Goal: Transaction & Acquisition: Book appointment/travel/reservation

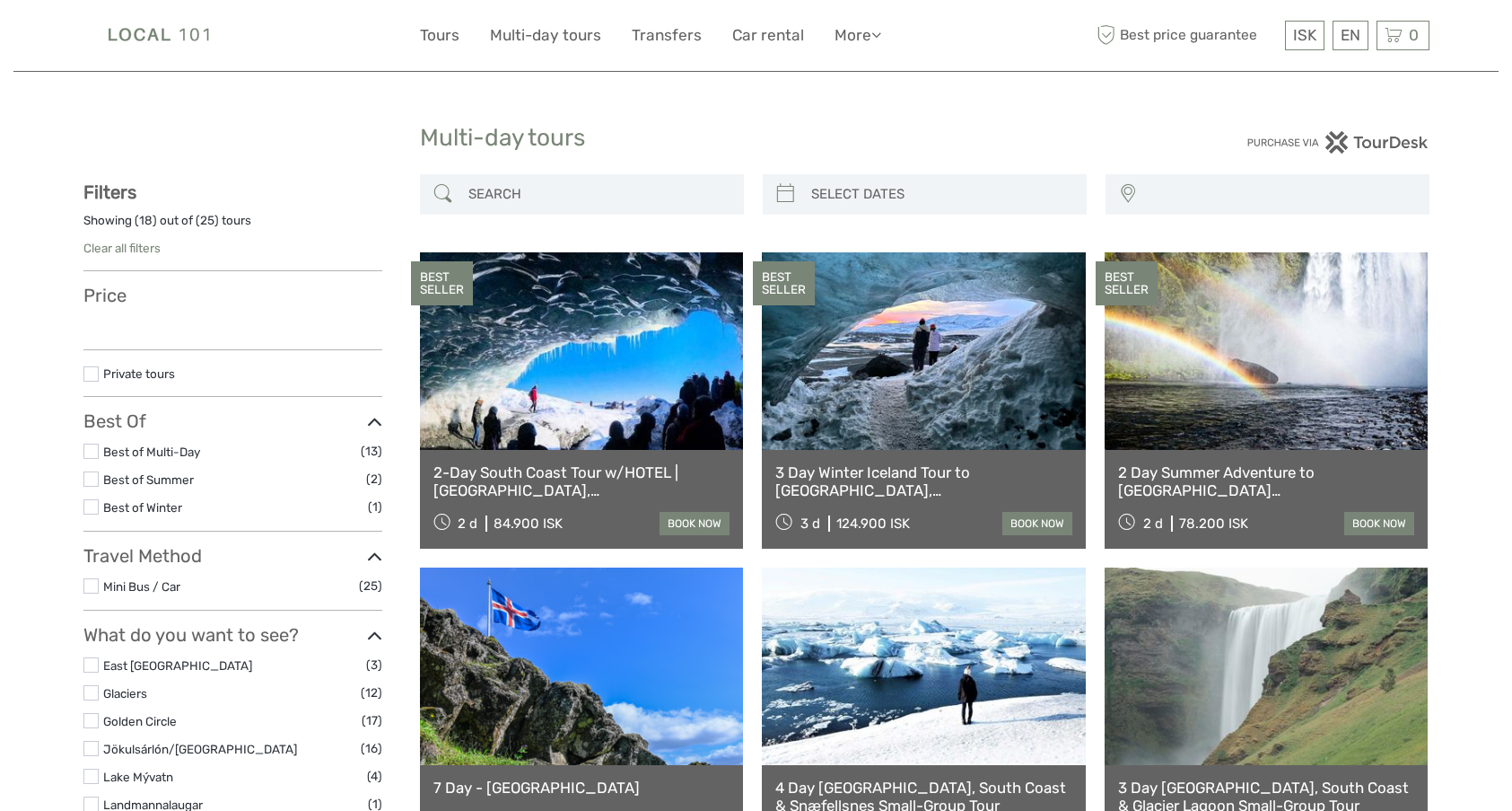
select select
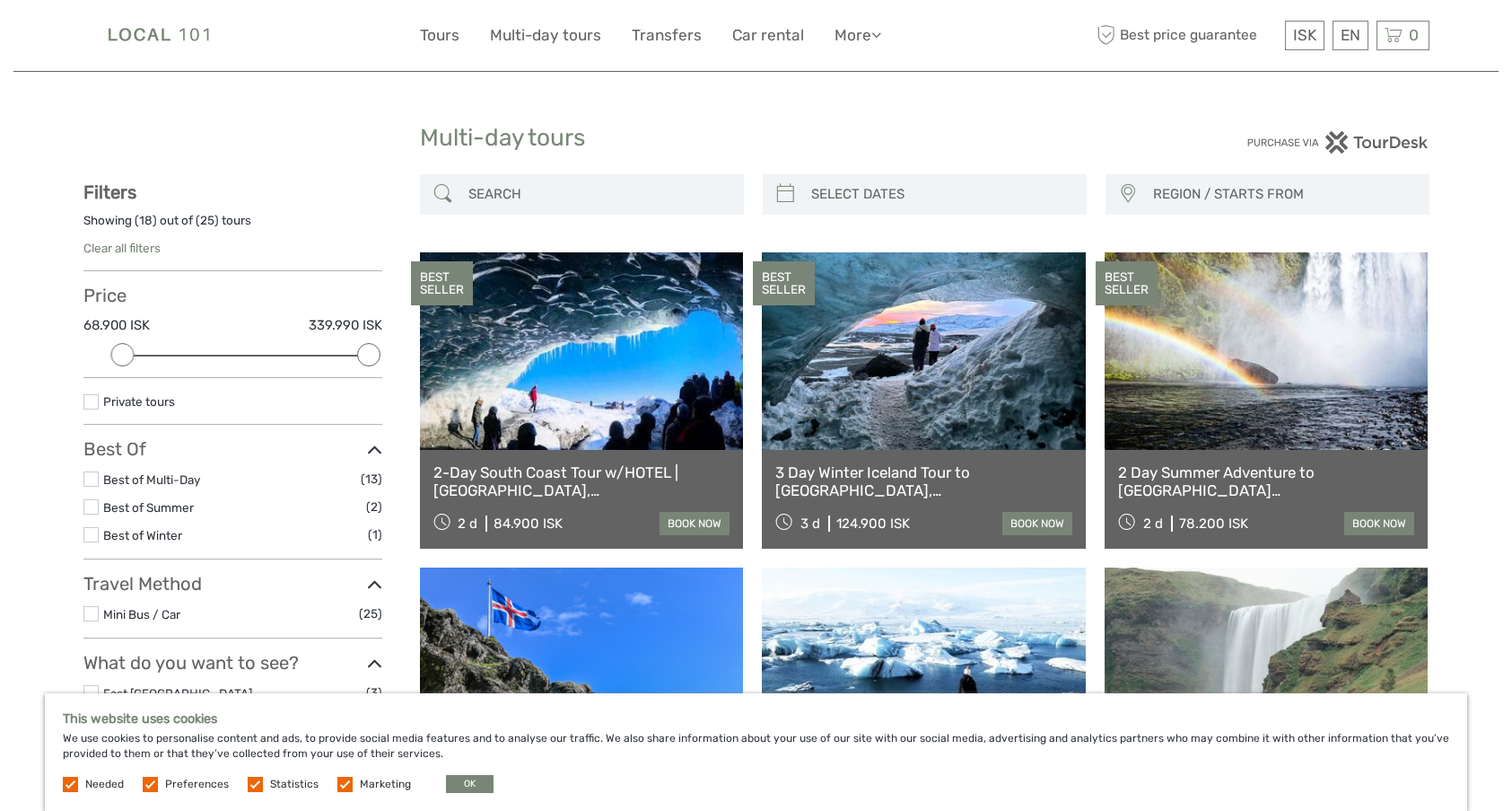
click at [1208, 205] on span "REGION / STARTS FROM" at bounding box center [1282, 195] width 275 height 30
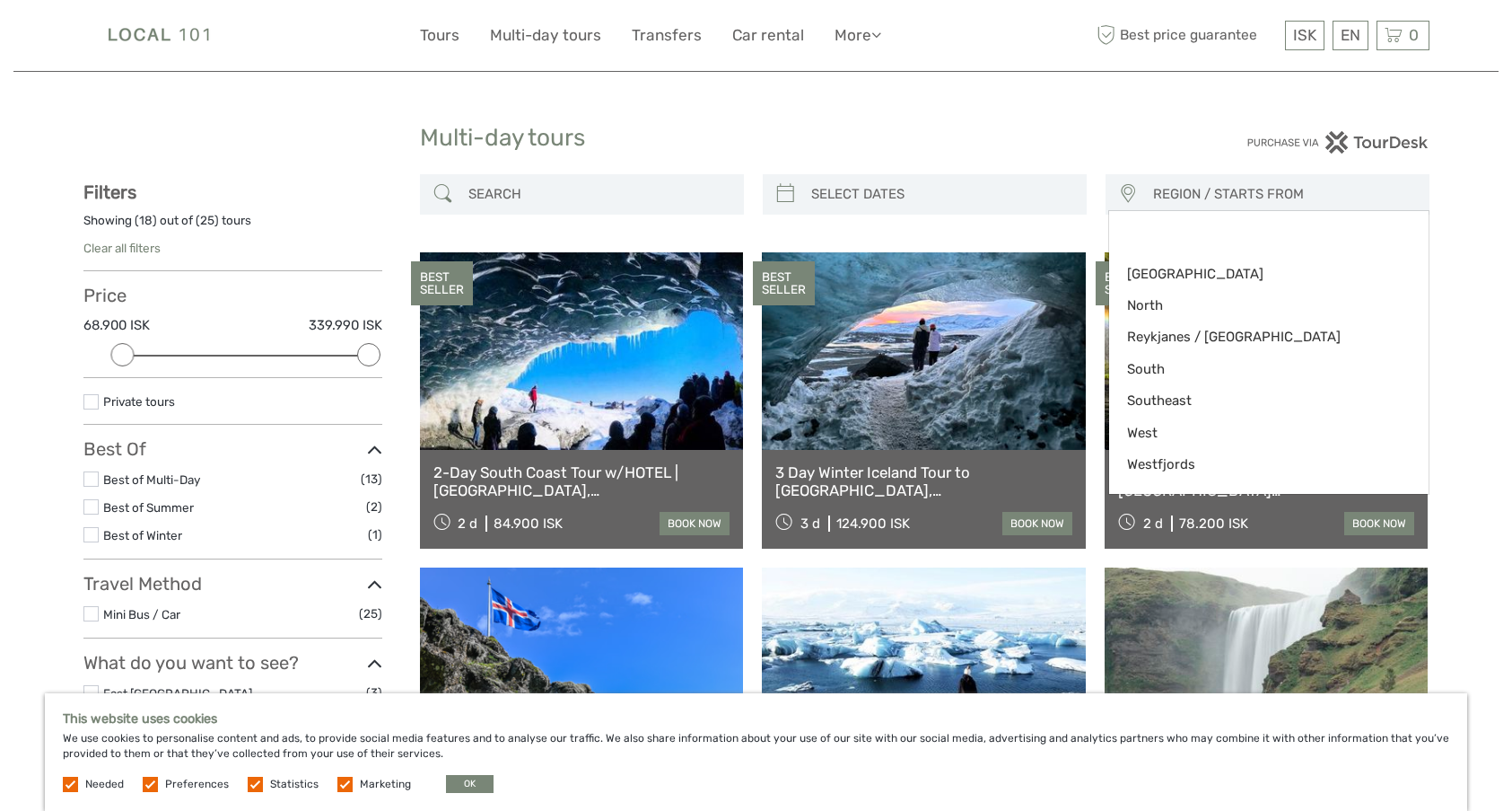
click at [1208, 205] on span "REGION / STARTS FROM" at bounding box center [1282, 195] width 275 height 30
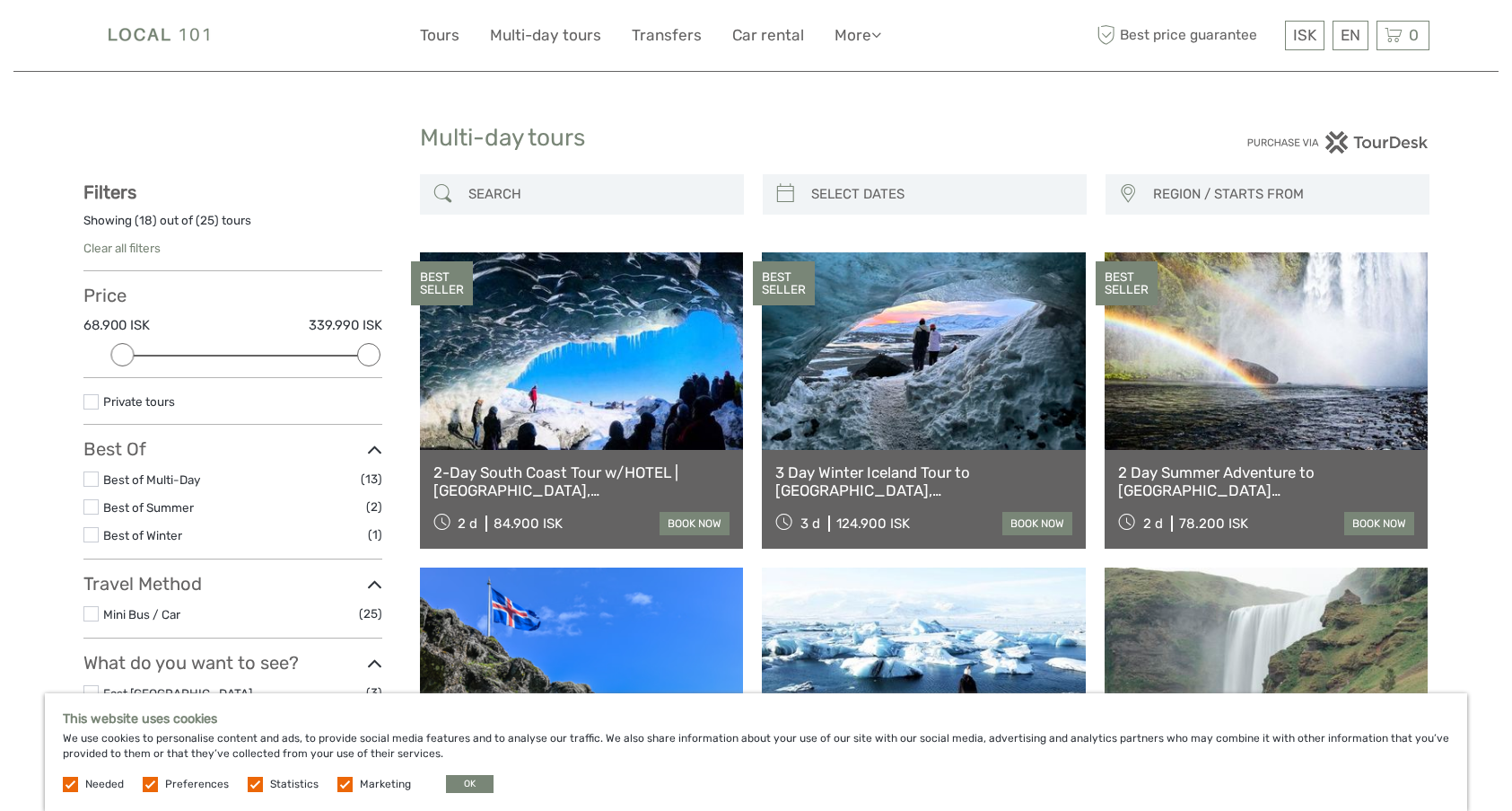
scroll to position [359, 0]
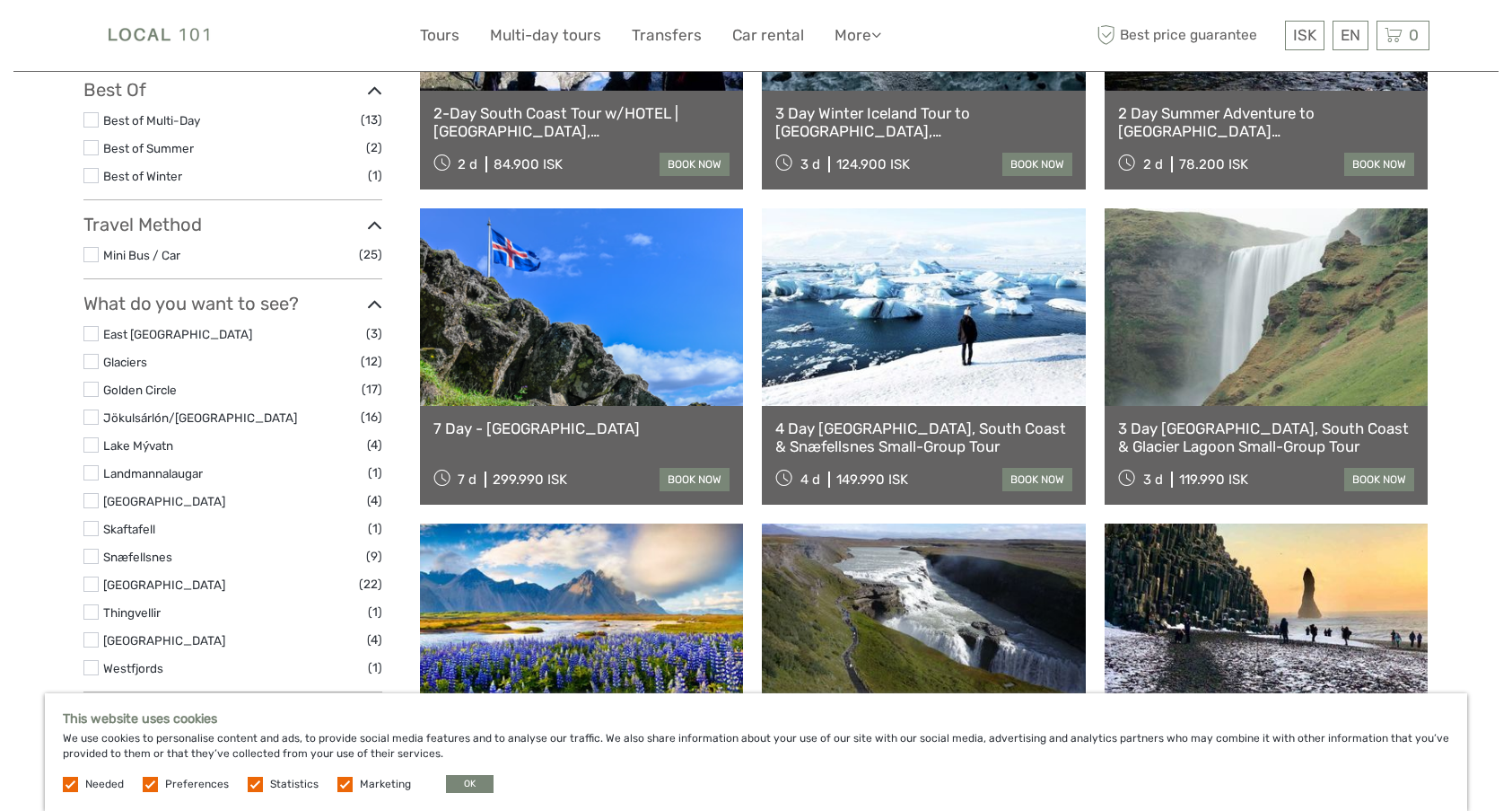
click at [665, 112] on link "2-Day South Coast Tour w/HOTEL | Blue Ice Cave, Jokulsarlon, Black Beach & Wate…" at bounding box center [582, 123] width 297 height 36
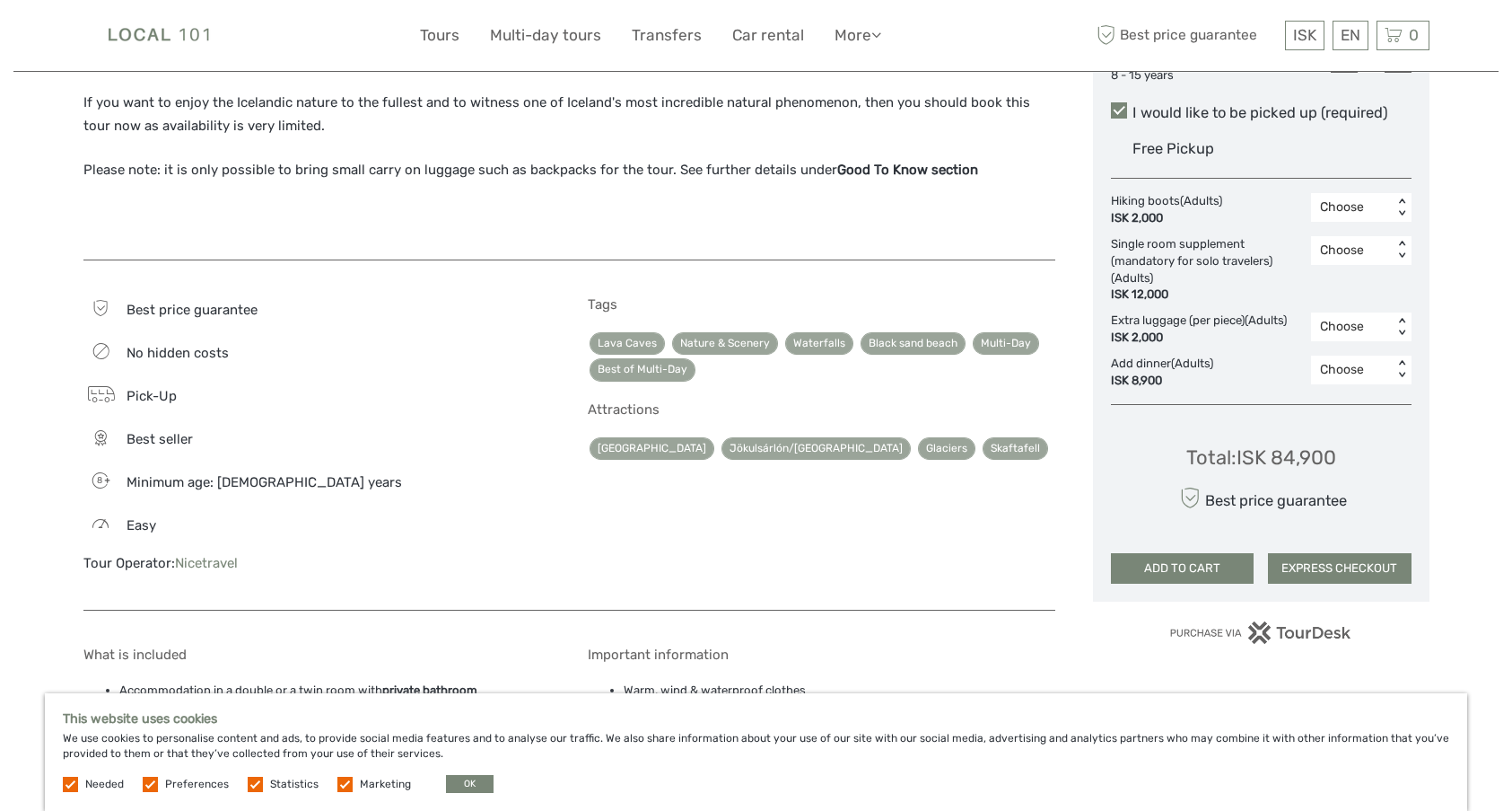
scroll to position [1077, 0]
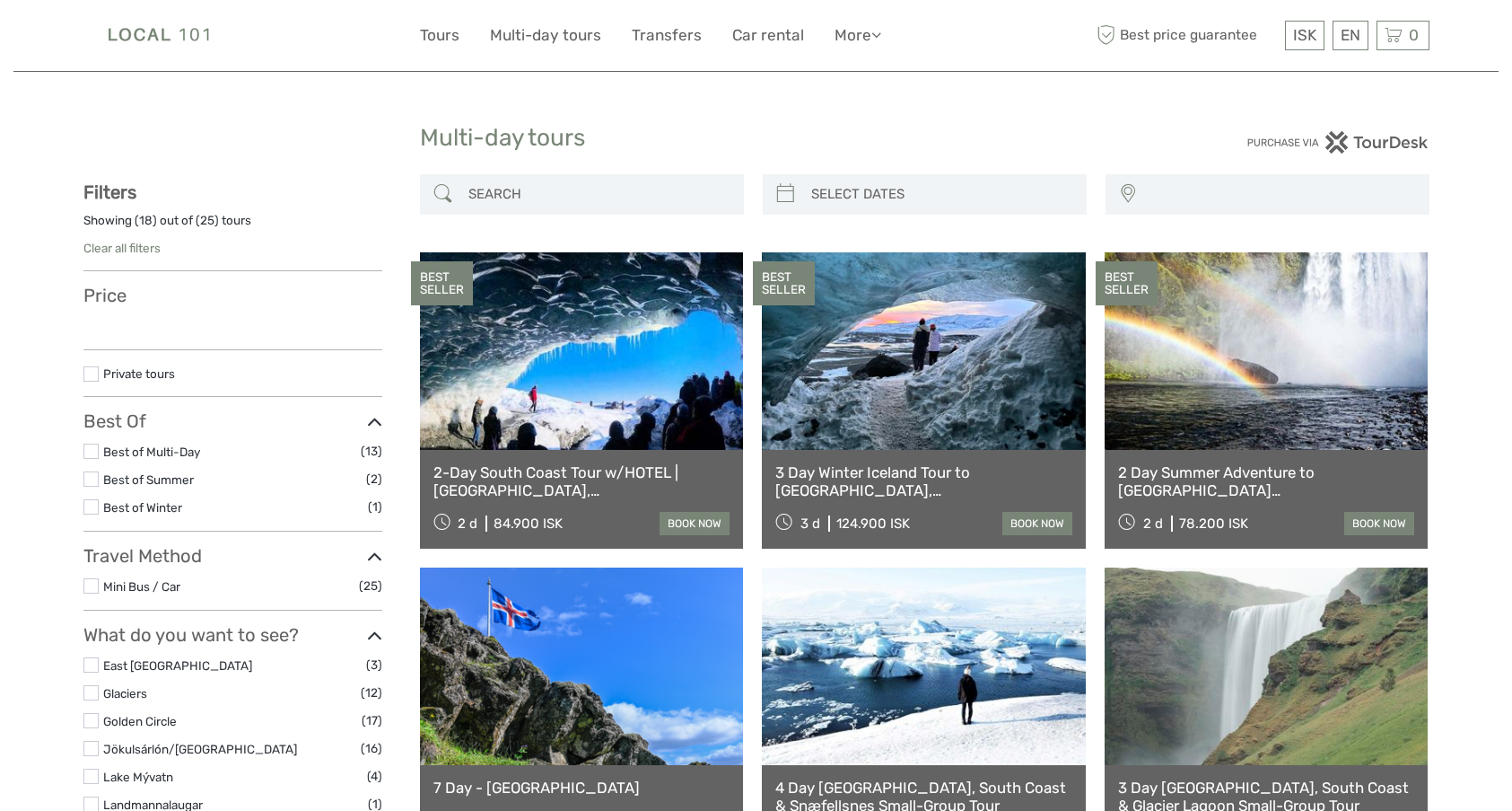
select select
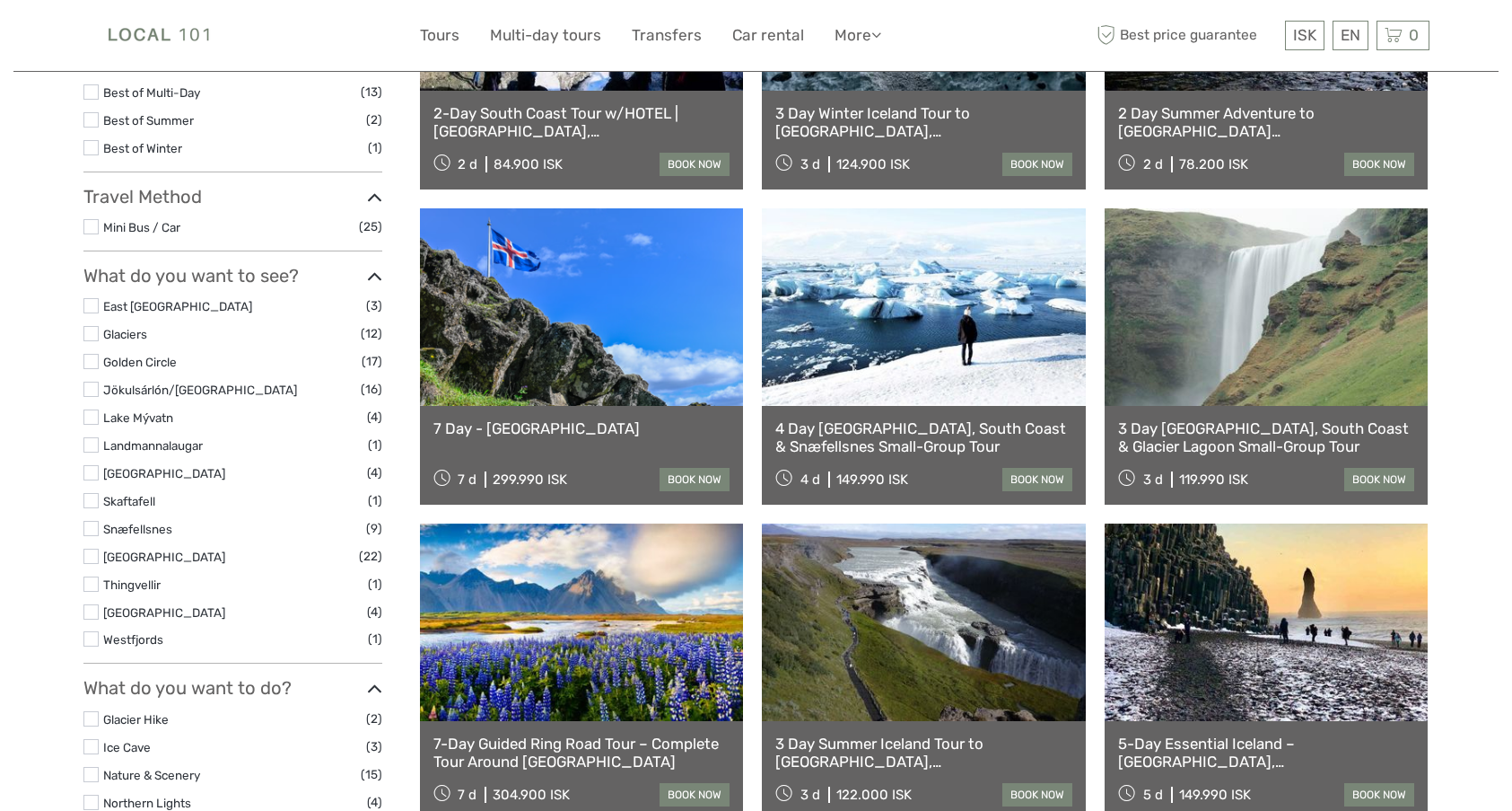
select select
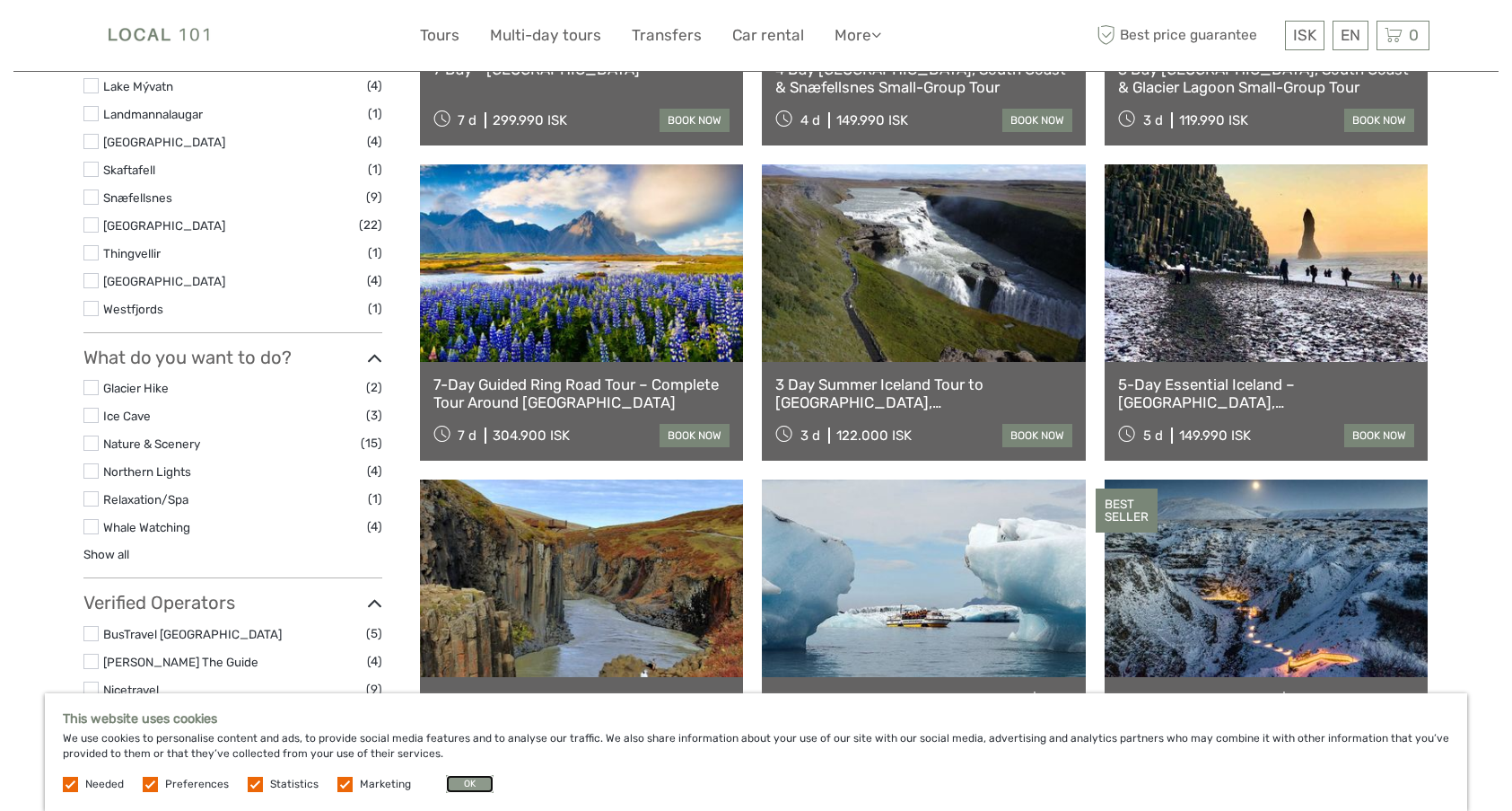
click at [472, 784] on button "OK" at bounding box center [470, 784] width 47 height 18
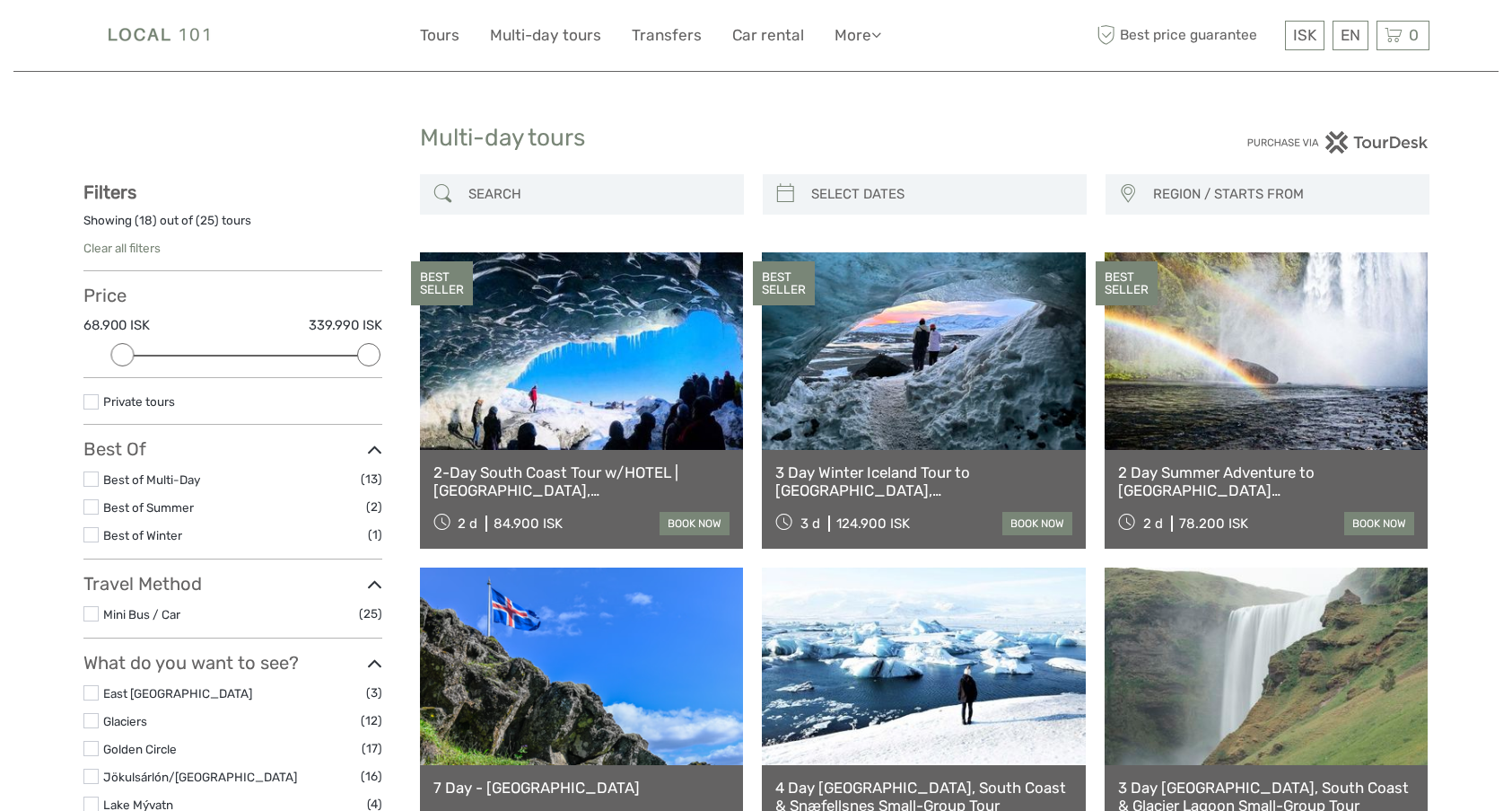
drag, startPoint x: 1083, startPoint y: 612, endPoint x: 460, endPoint y: 32, distance: 851.2
click at [463, 31] on ul "Tours Multi-day tours Transfers Car rental More Food & drink Travel Articles Ba…" at bounding box center [663, 35] width 488 height 26
click at [444, 38] on link "Tours" at bounding box center [439, 35] width 39 height 26
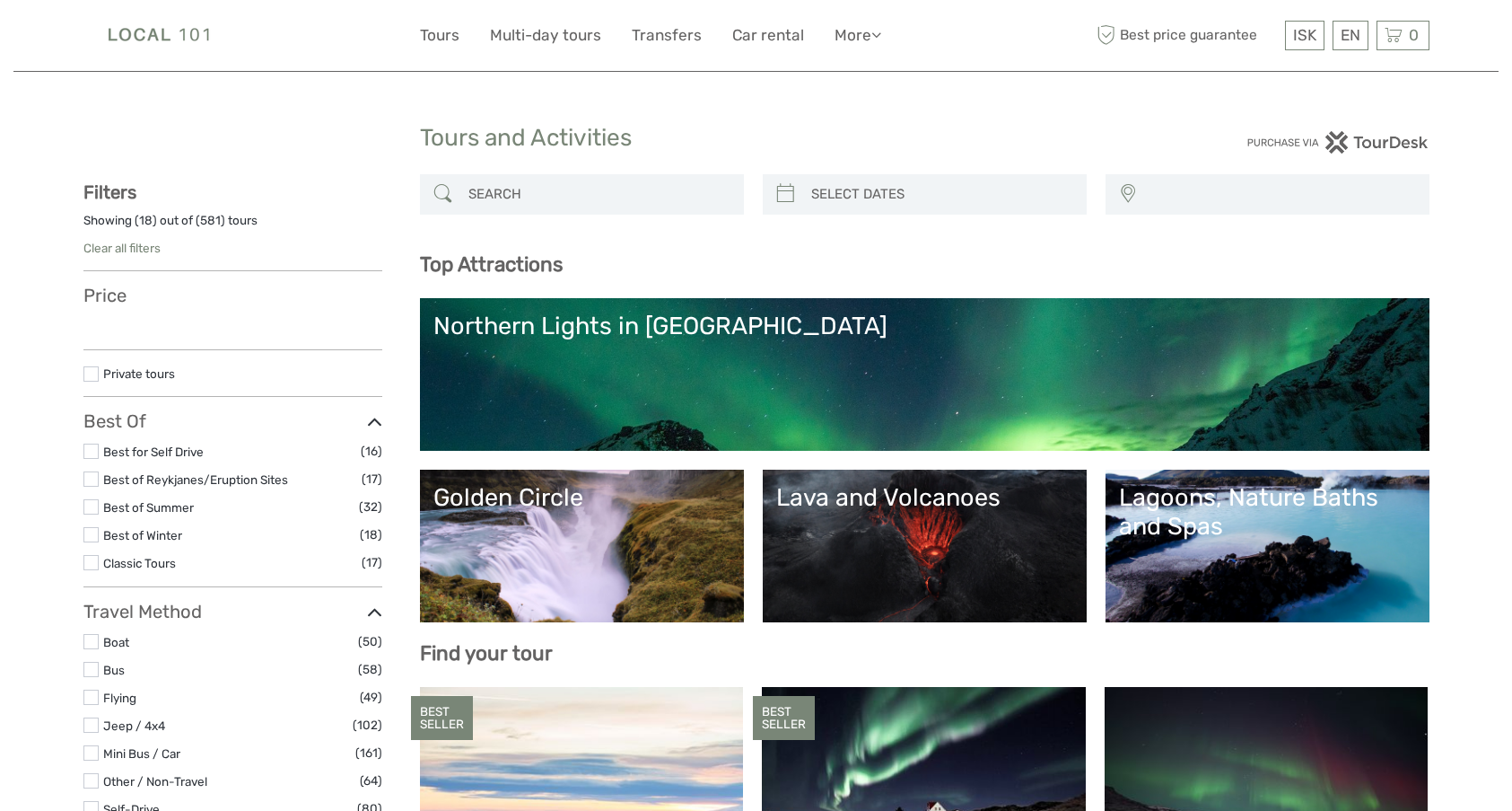
select select
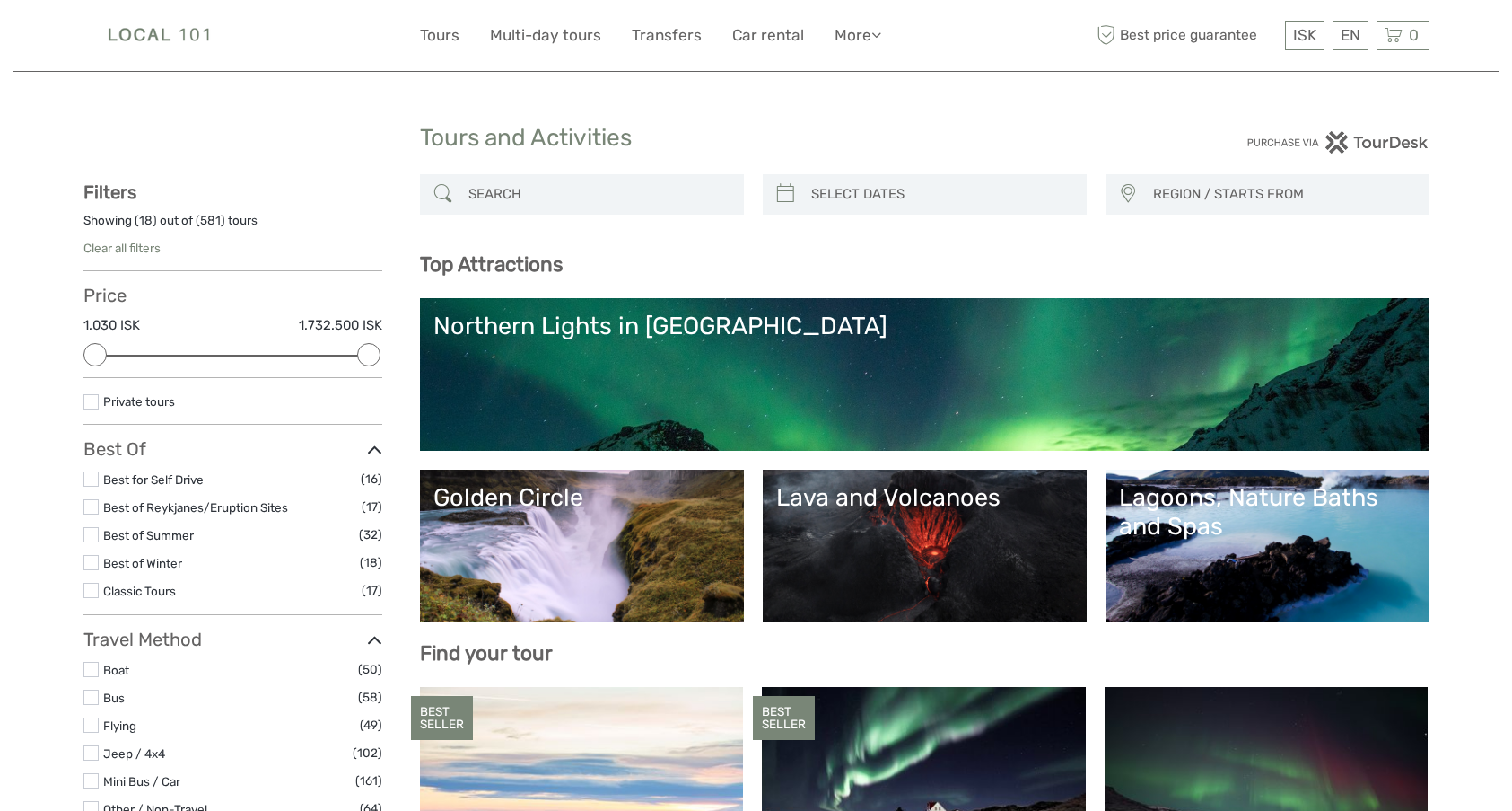
click at [540, 546] on link "Golden Circle" at bounding box center [582, 546] width 297 height 125
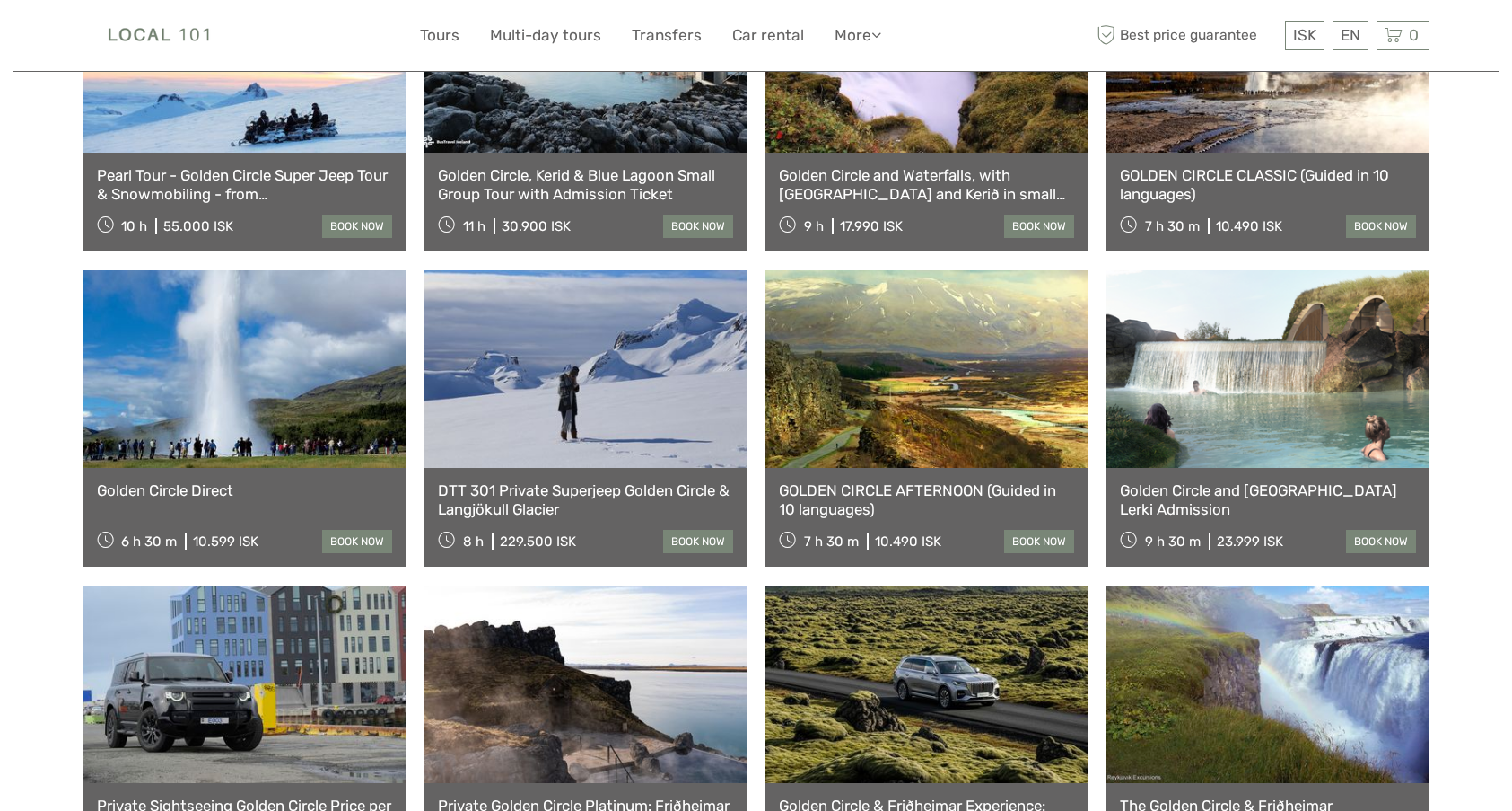
scroll to position [718, 0]
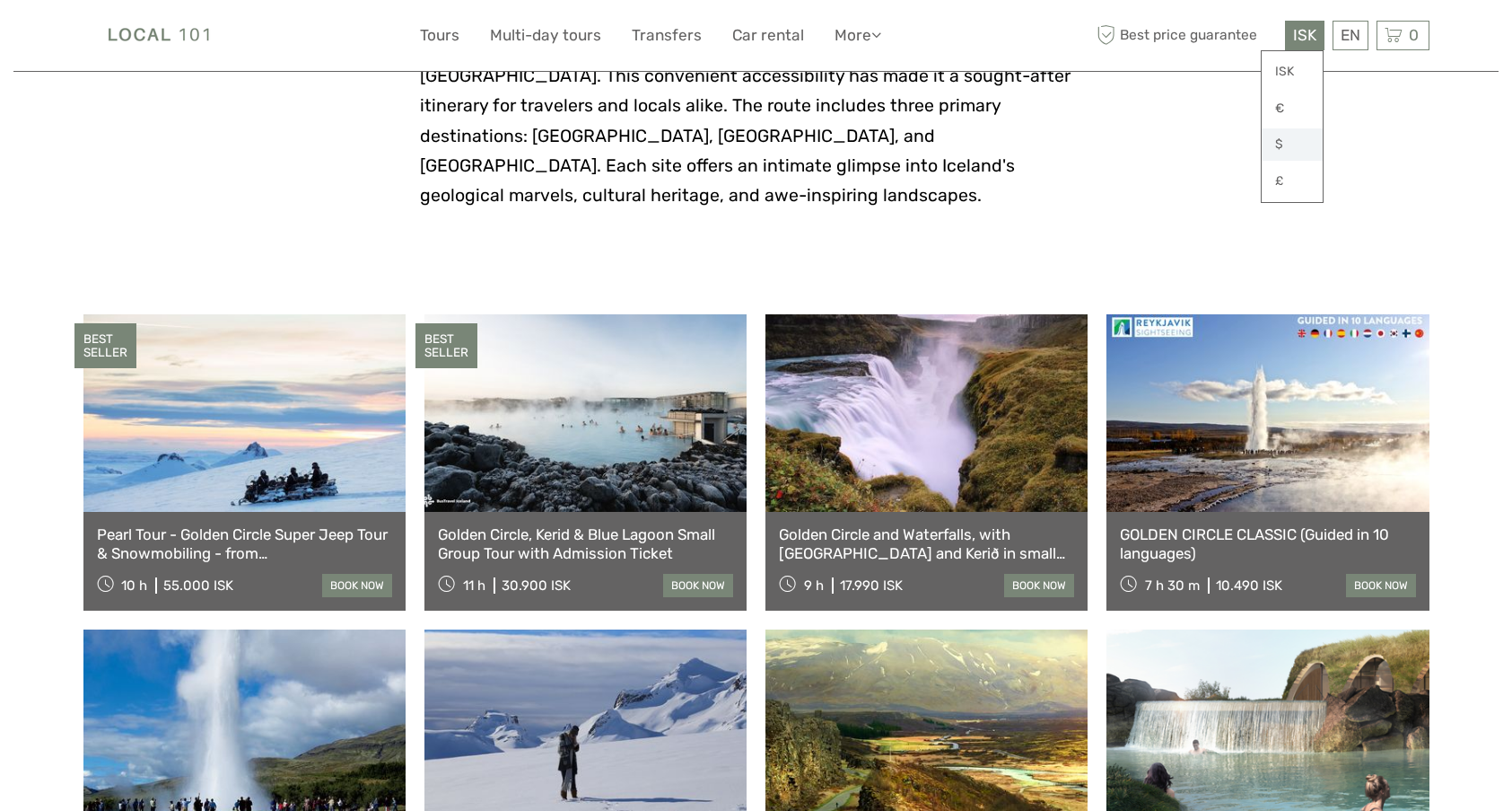
click at [1274, 147] on link "$" at bounding box center [1292, 145] width 61 height 33
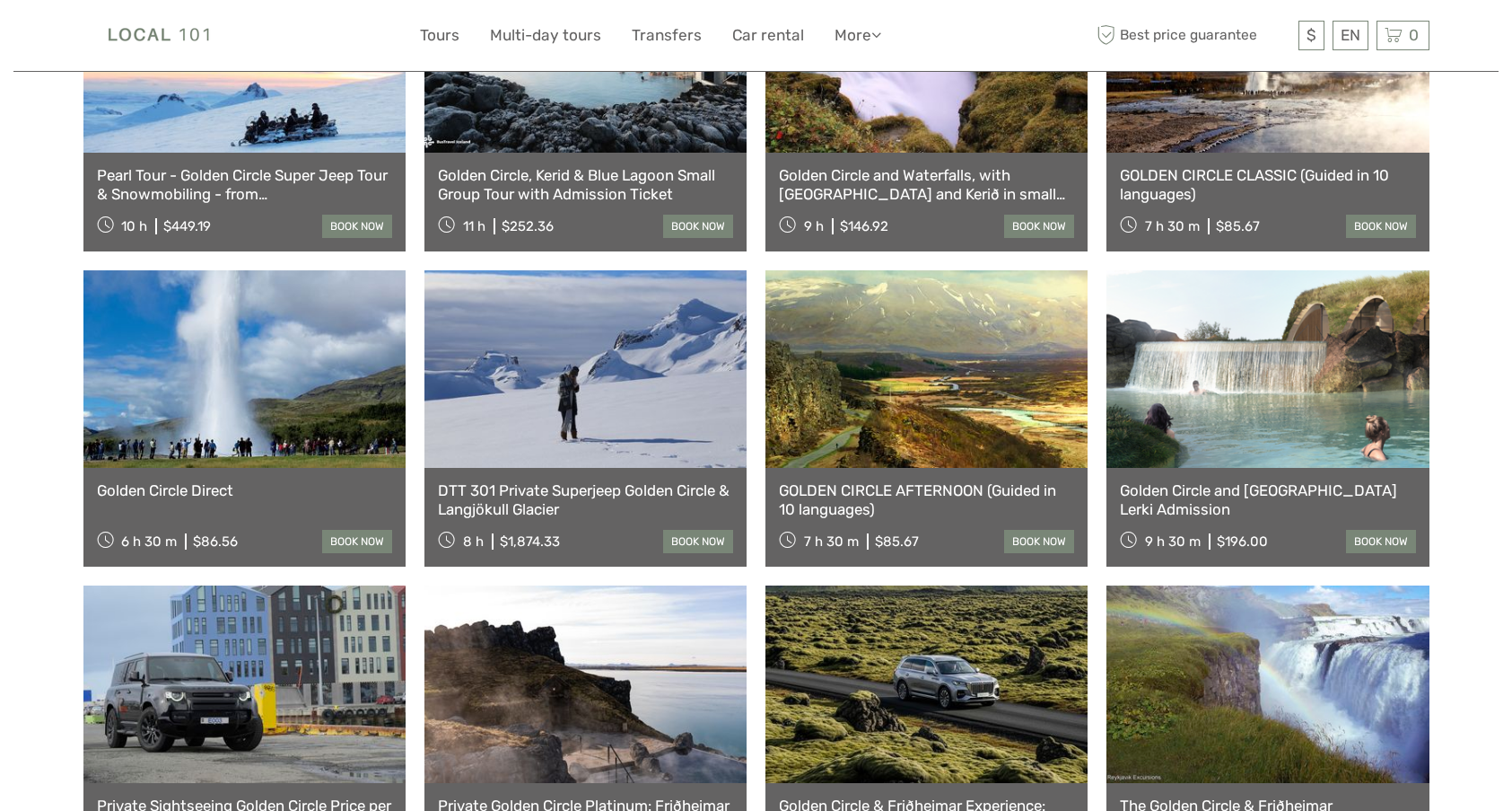
scroll to position [0, 0]
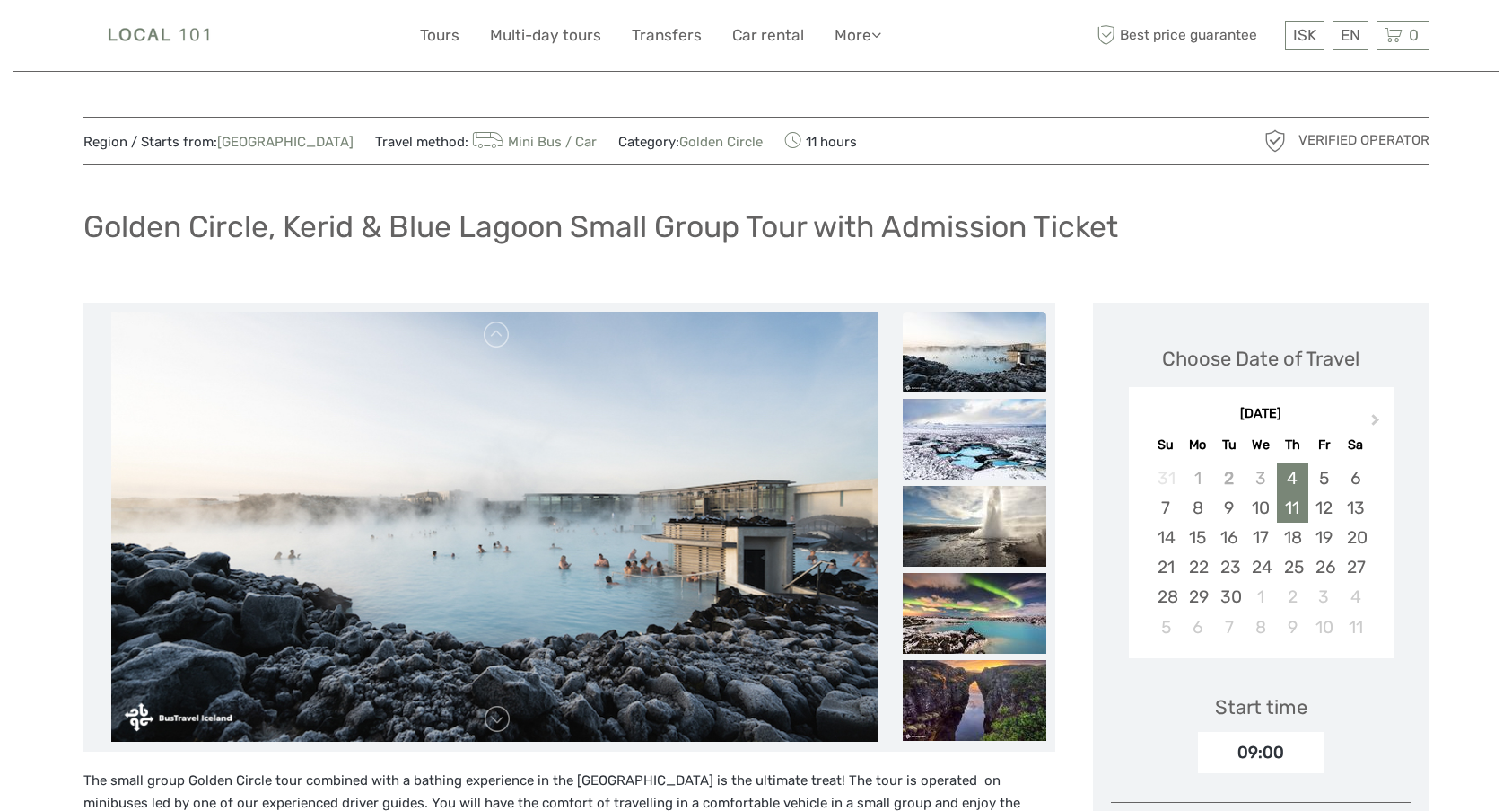
click at [1300, 509] on div "11" at bounding box center [1292, 507] width 32 height 30
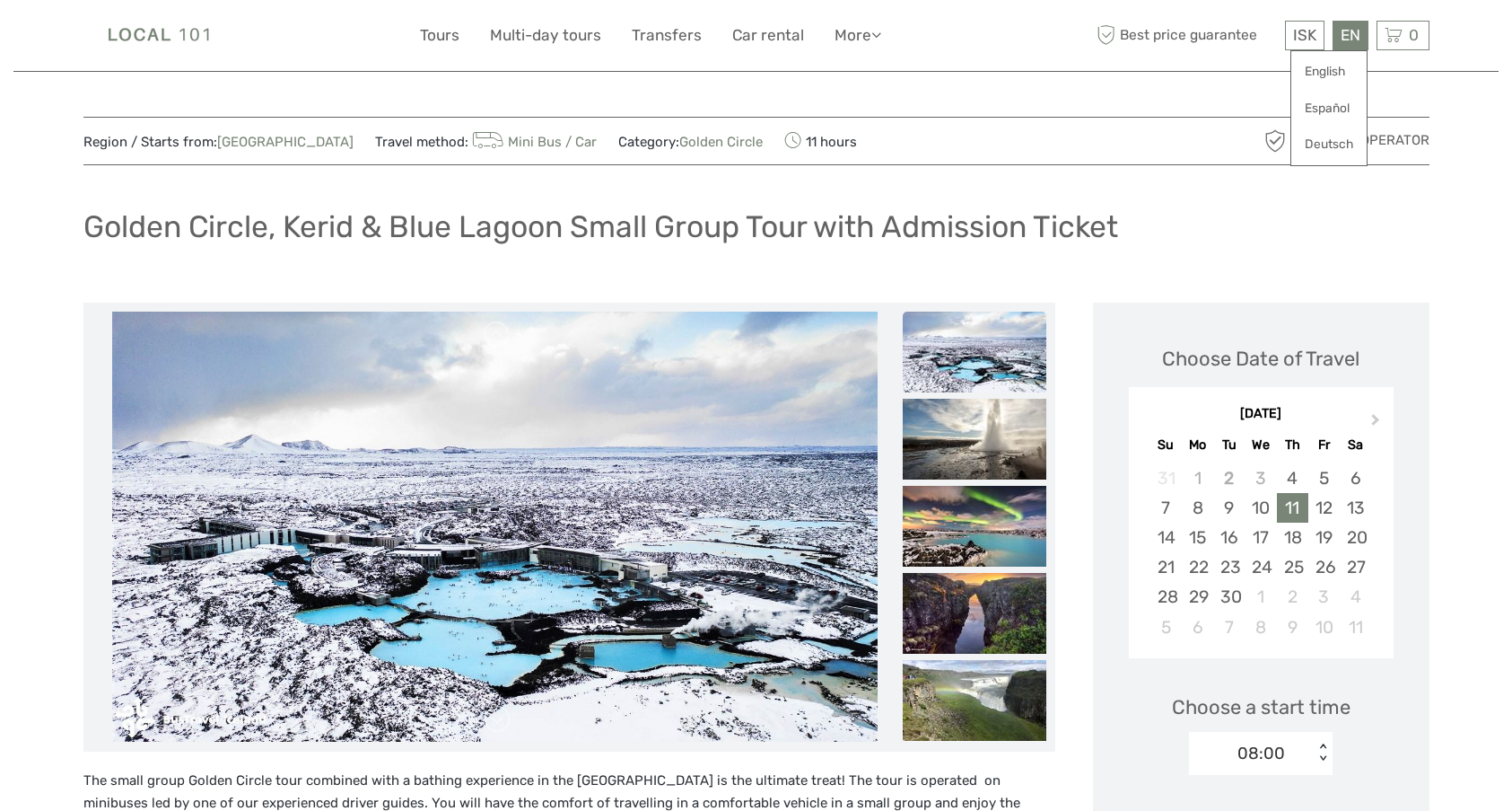
click at [1345, 44] on div "EN English Español Deutsch" at bounding box center [1351, 35] width 36 height 30
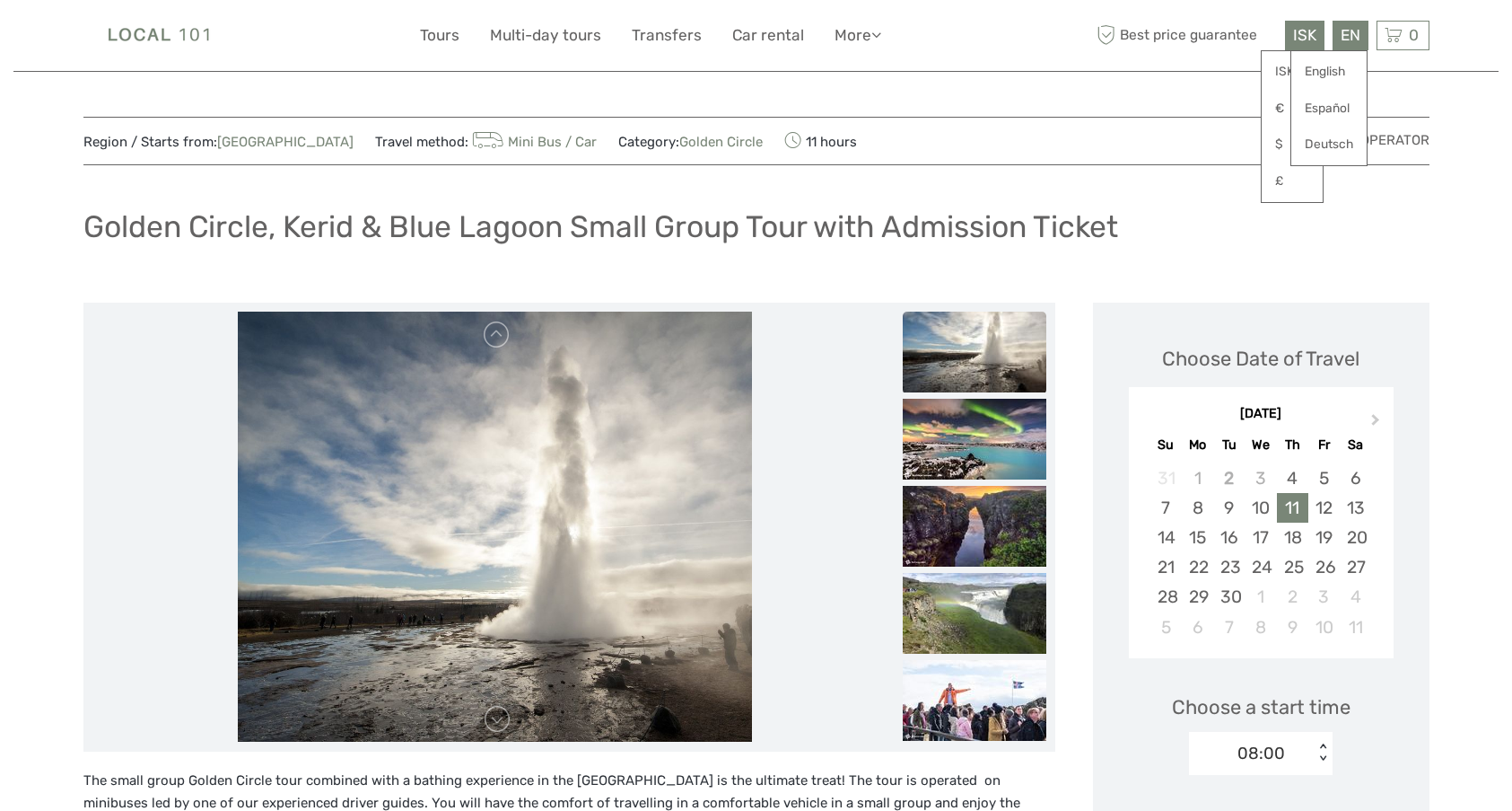
click at [1295, 38] on span "ISK" at bounding box center [1305, 35] width 24 height 18
click at [1268, 145] on link "$" at bounding box center [1292, 145] width 61 height 33
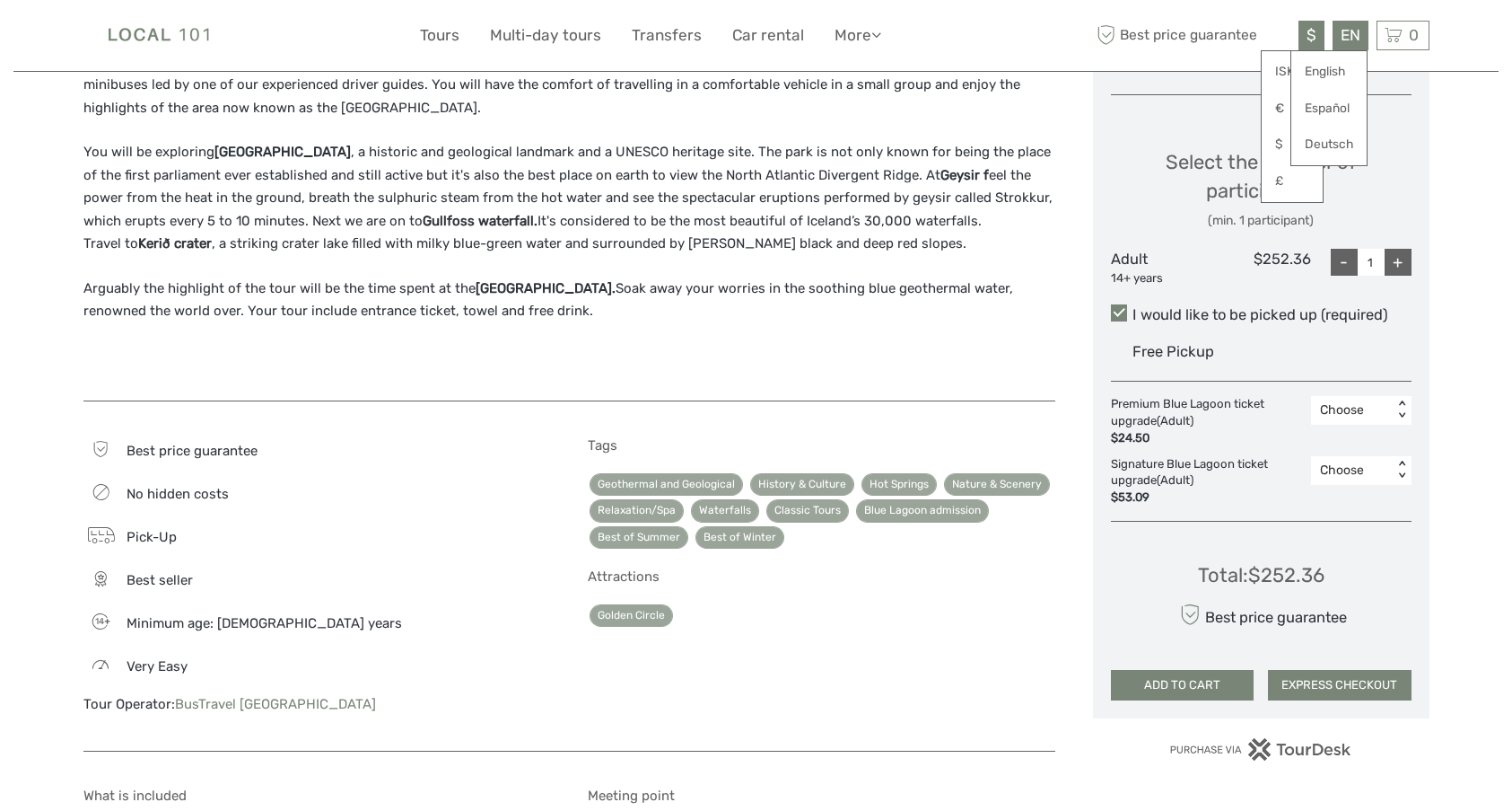
scroll to position [359, 0]
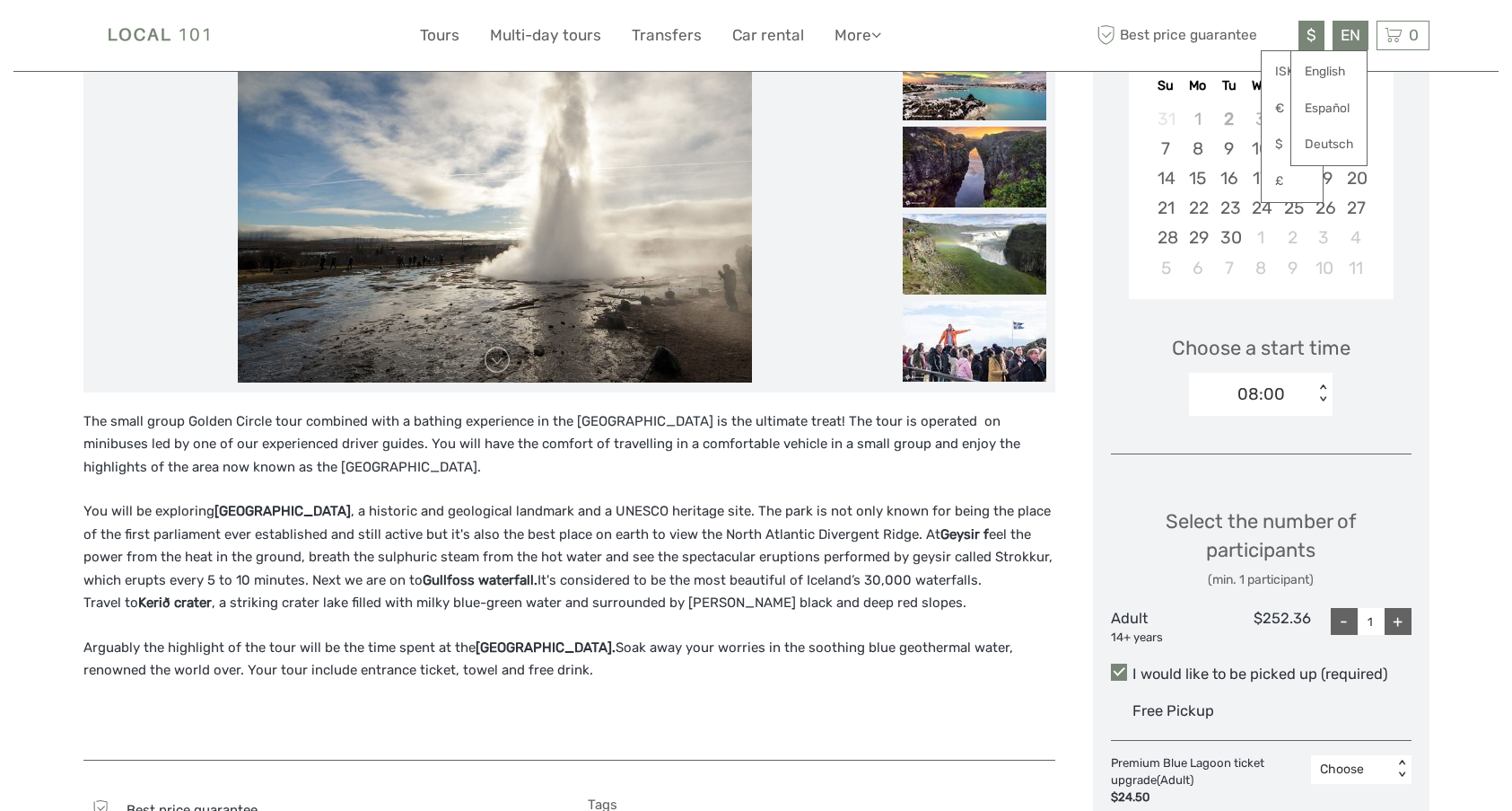
click at [1388, 631] on div "+" at bounding box center [1398, 622] width 27 height 27
type input "2"
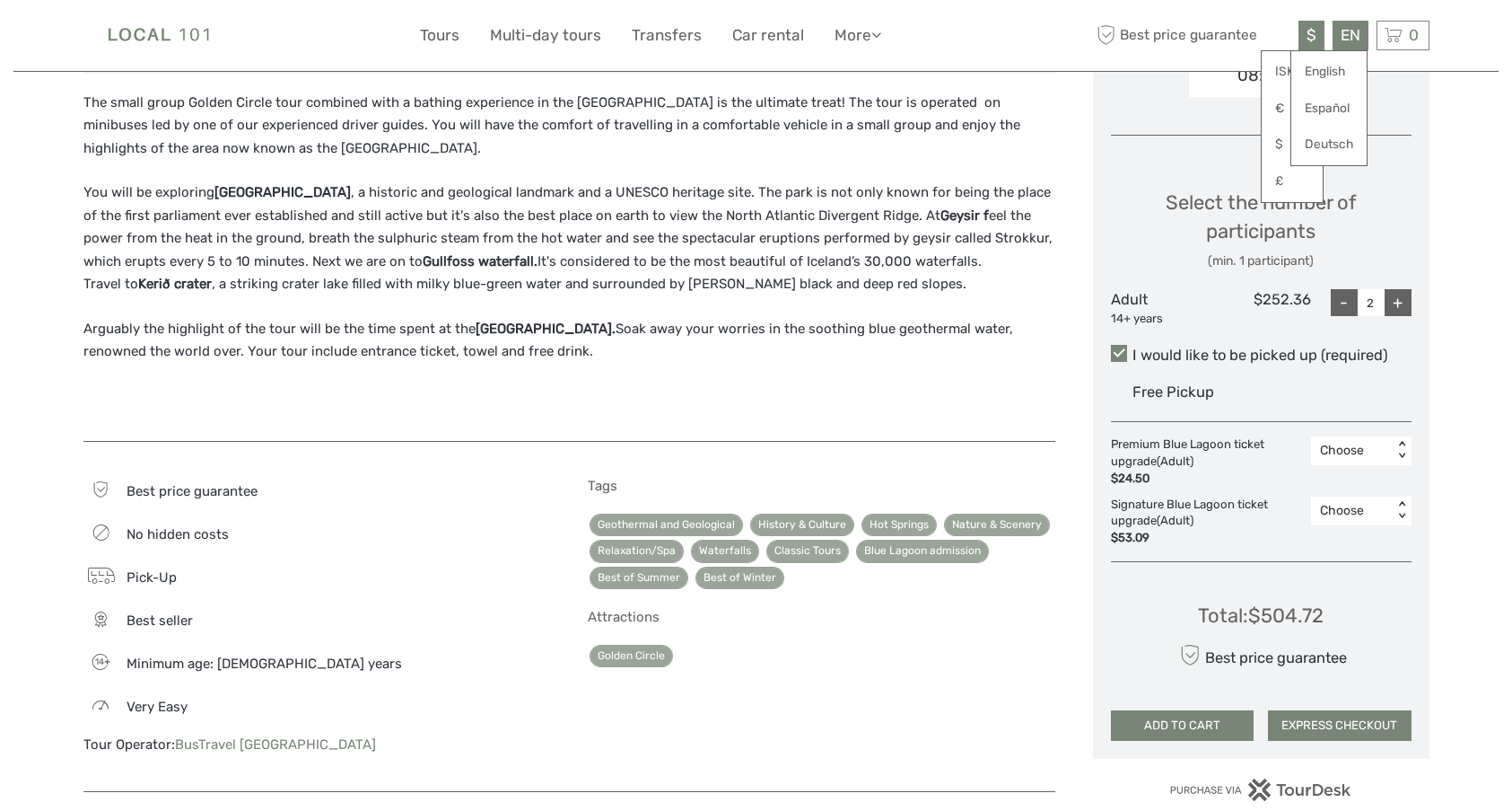
scroll to position [718, 0]
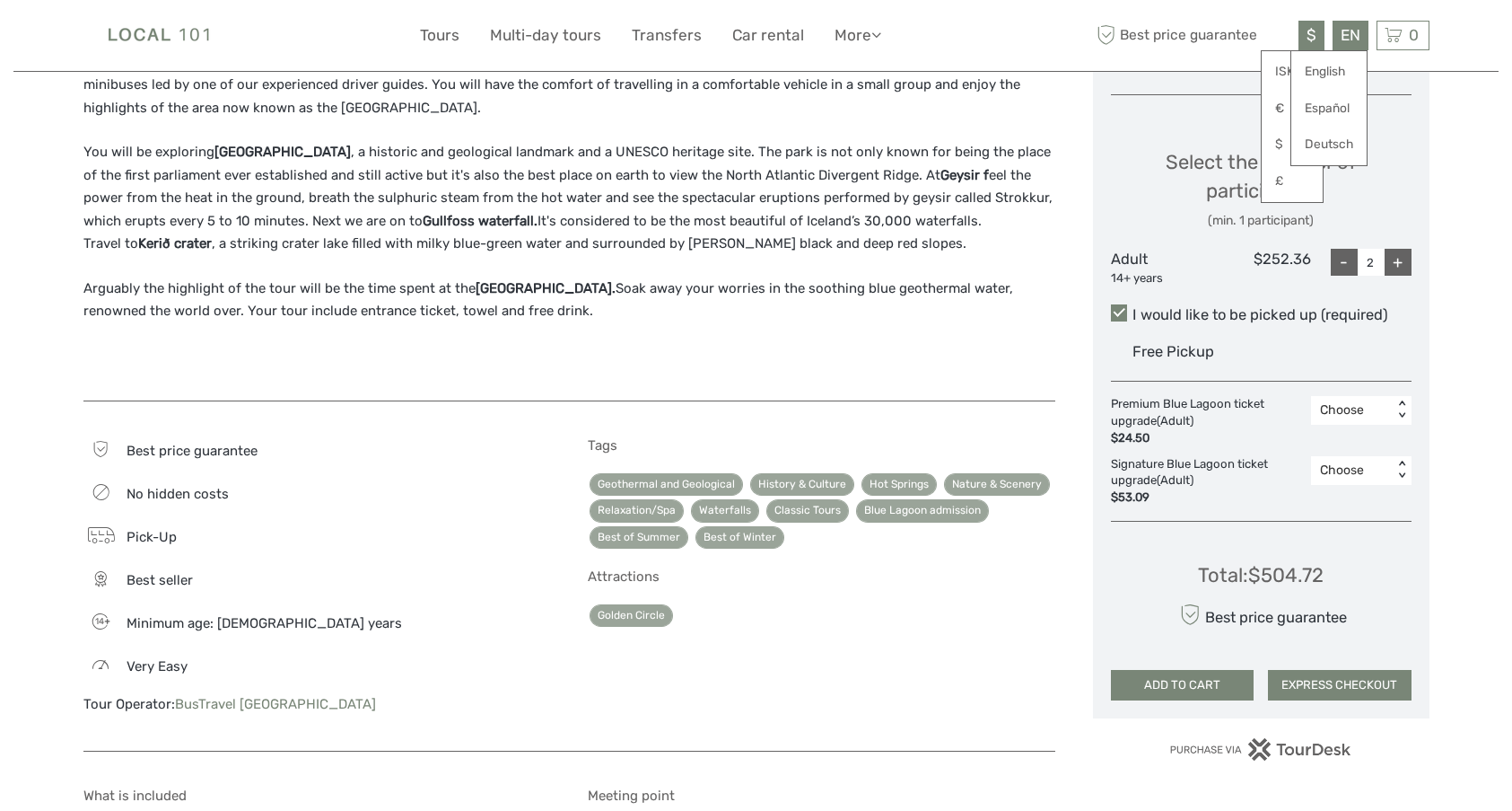
click at [1409, 227] on div "(min. 1 participant)" at bounding box center [1261, 221] width 301 height 18
click at [1425, 372] on div "Choose Date of Travel Next Month September 2025 Su Mo Tu We Th Fr Sa 31 1 2 3 4…" at bounding box center [1261, 152] width 336 height 1135
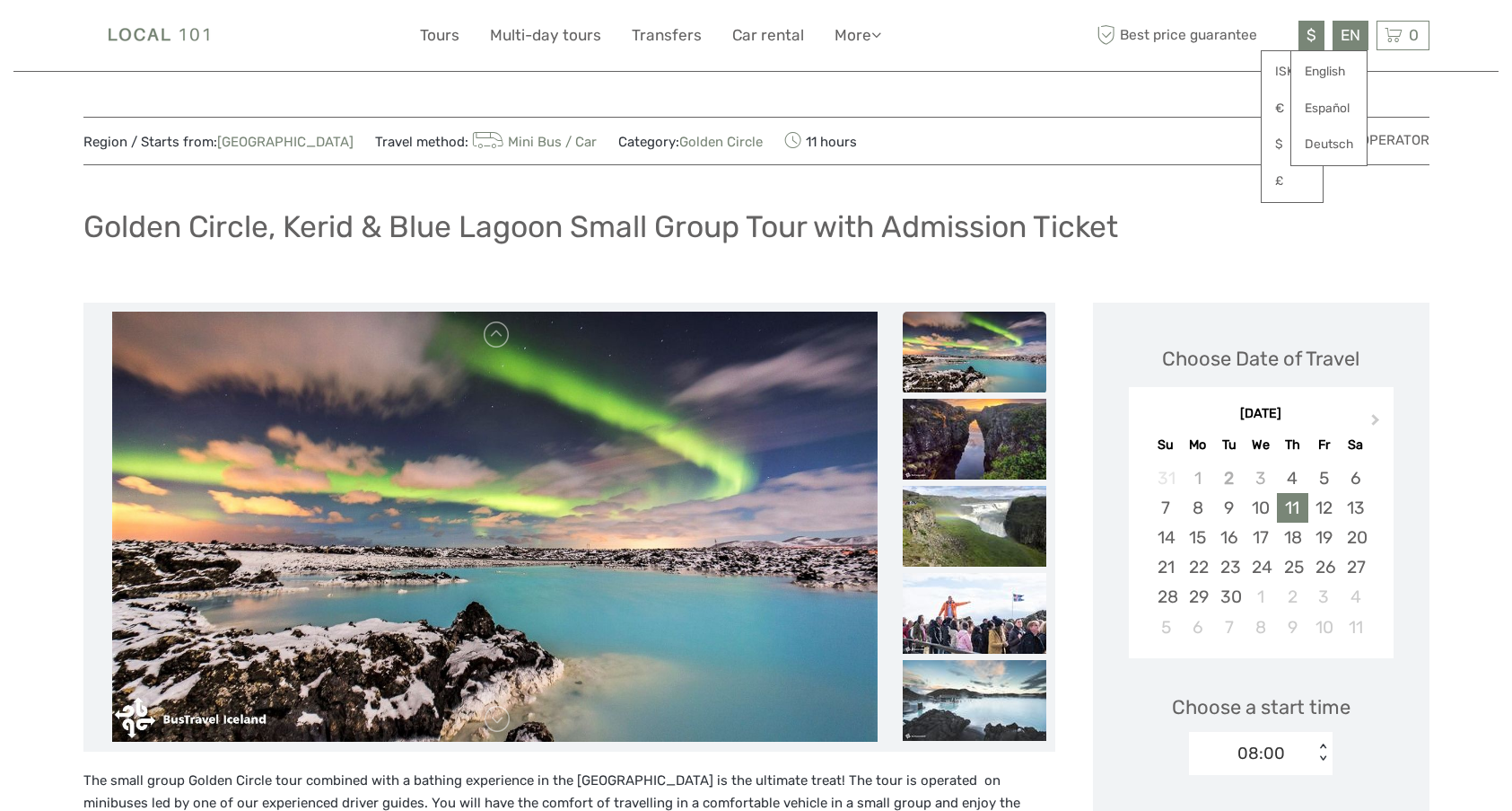
scroll to position [359, 0]
